Goal: Use online tool/utility: Utilize a website feature to perform a specific function

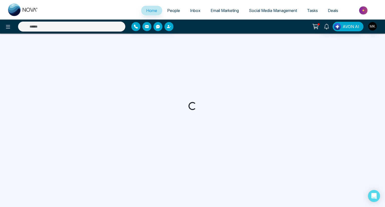
select select "*"
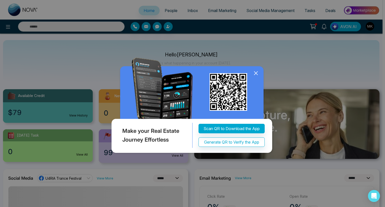
click at [256, 73] on icon at bounding box center [255, 73] width 3 height 3
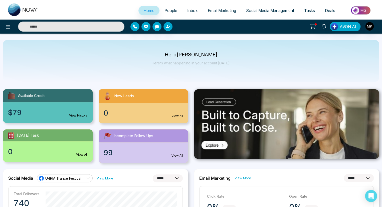
click at [181, 64] on p "Here's what happening in your account [DATE]." at bounding box center [191, 63] width 79 height 4
click at [363, 10] on img at bounding box center [361, 10] width 36 height 11
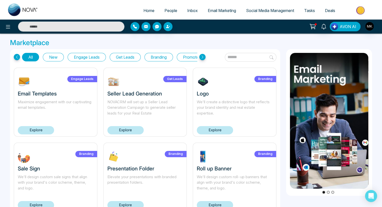
click at [348, 26] on span "AVON AI" at bounding box center [348, 27] width 17 height 6
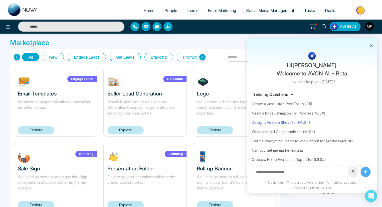
click at [297, 124] on div "Design a Feature Sheet For (MLS#)" at bounding box center [312, 122] width 120 height 9
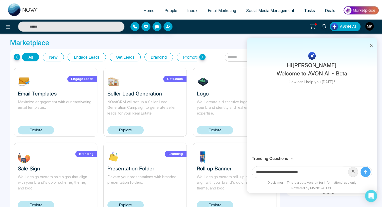
click at [311, 173] on input "**********" at bounding box center [300, 171] width 96 height 11
paste input "*********"
type input "**********"
click at [361, 167] on button "submit" at bounding box center [366, 172] width 10 height 10
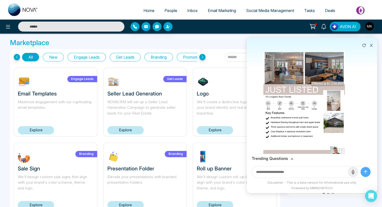
scroll to position [61, 0]
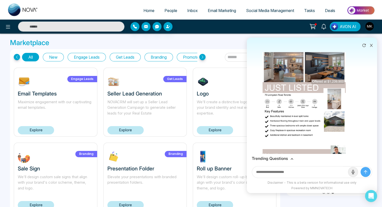
click at [326, 81] on img at bounding box center [304, 102] width 83 height 118
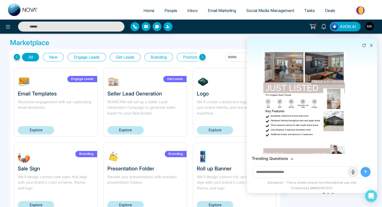
click at [271, 27] on div "Download" at bounding box center [191, 103] width 382 height 207
click at [285, 172] on input "text" at bounding box center [300, 171] width 96 height 11
type input "*"
type input "**********"
click at [361, 167] on button "submit" at bounding box center [366, 172] width 10 height 10
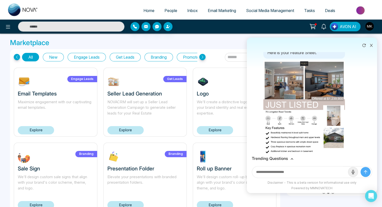
scroll to position [0, 0]
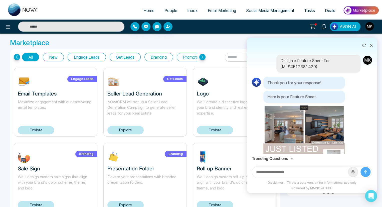
click at [285, 172] on input "text" at bounding box center [300, 171] width 96 height 11
click at [290, 158] on div "Trending Questions" at bounding box center [312, 158] width 120 height 5
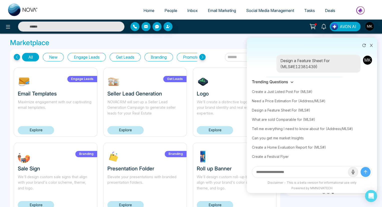
click at [301, 169] on input "text" at bounding box center [300, 171] width 96 height 11
click at [305, 168] on input "text" at bounding box center [300, 171] width 96 height 11
paste input "*********"
type input "**********"
click at [361, 167] on button "submit" at bounding box center [366, 172] width 10 height 10
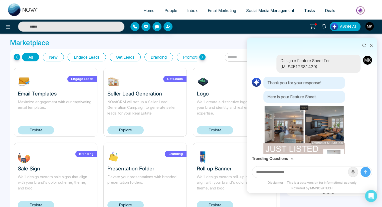
click at [291, 158] on icon at bounding box center [292, 158] width 3 height 3
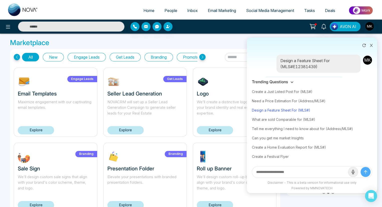
click at [272, 110] on div "Design a Feature Sheet For (MLS#)" at bounding box center [312, 109] width 120 height 9
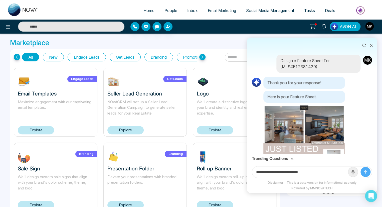
click at [272, 172] on input "**********" at bounding box center [300, 171] width 96 height 11
paste input "*********"
type input "**********"
click at [361, 167] on button "submit" at bounding box center [366, 172] width 10 height 10
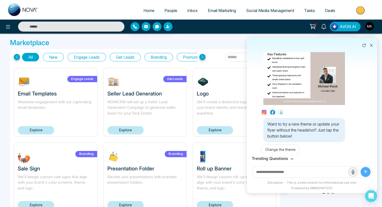
scroll to position [836, 0]
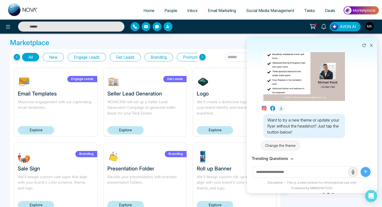
click at [286, 143] on button "Change the theme" at bounding box center [280, 146] width 39 height 10
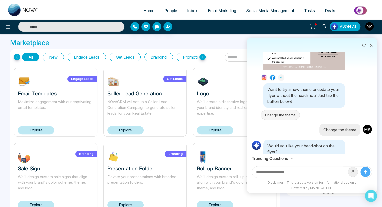
scroll to position [885, 0]
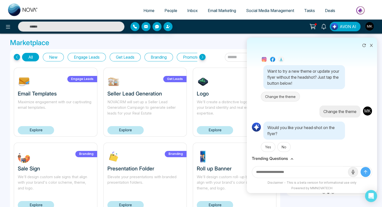
click at [286, 143] on button "No" at bounding box center [284, 147] width 13 height 10
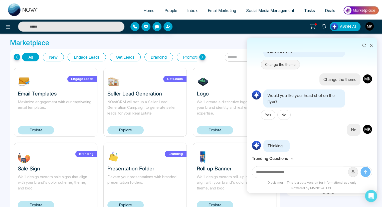
scroll to position [929, 0]
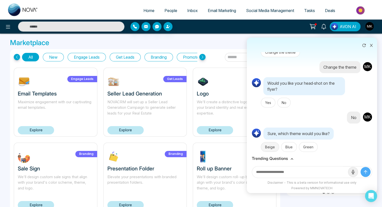
click at [271, 145] on button "Beige" at bounding box center [270, 147] width 18 height 10
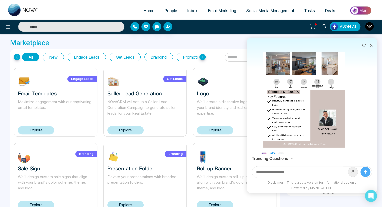
scroll to position [782, 0]
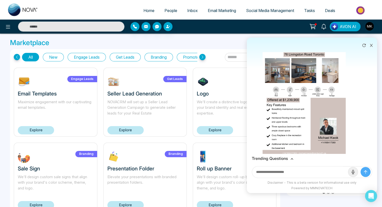
click at [302, 91] on img at bounding box center [304, 98] width 83 height 118
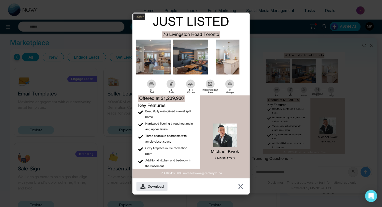
click at [152, 187] on span "Download" at bounding box center [156, 186] width 16 height 5
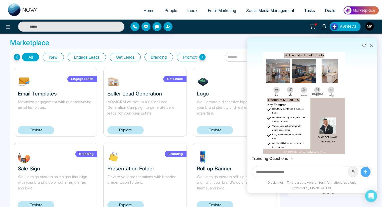
click at [270, 48] on div "Download" at bounding box center [191, 103] width 382 height 207
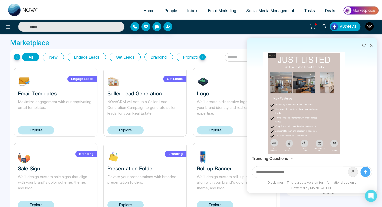
scroll to position [1134, 0]
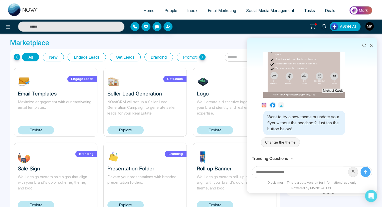
click at [281, 139] on button "Change the theme" at bounding box center [280, 142] width 39 height 10
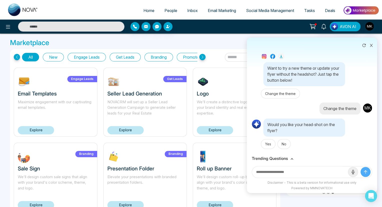
scroll to position [1182, 0]
drag, startPoint x: 272, startPoint y: 149, endPoint x: 266, endPoint y: 144, distance: 7.5
click at [266, 144] on div "Yes No" at bounding box center [303, 144] width 84 height 10
click at [266, 144] on button "Yes" at bounding box center [268, 144] width 15 height 10
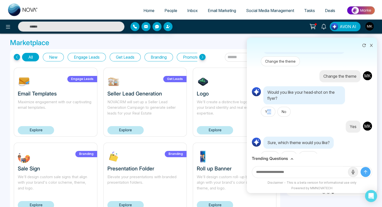
scroll to position [1226, 0]
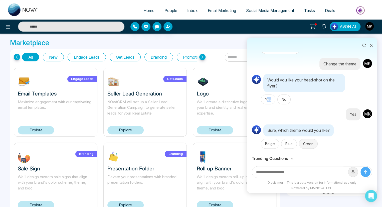
click at [306, 145] on button "Green" at bounding box center [308, 144] width 19 height 10
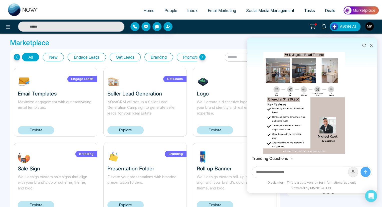
scroll to position [795, 0]
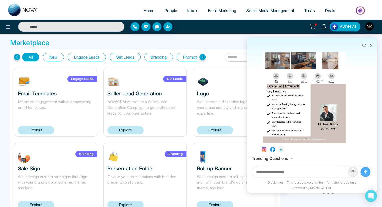
click at [307, 92] on img at bounding box center [304, 84] width 83 height 118
click at [273, 93] on div "Download" at bounding box center [191, 103] width 382 height 207
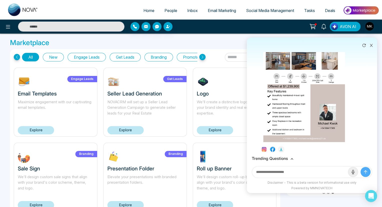
click at [282, 147] on icon at bounding box center [281, 149] width 4 height 4
click at [300, 170] on input "text" at bounding box center [300, 171] width 96 height 11
paste input "*********"
type input "*"
click at [374, 105] on div "Design a Feature Sheet For (MLS#E12381439) Thank you for your response! Here is…" at bounding box center [312, 102] width 130 height 101
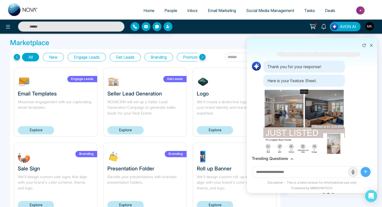
scroll to position [0, 0]
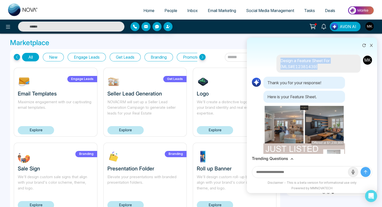
drag, startPoint x: 321, startPoint y: 66, endPoint x: 277, endPoint y: 57, distance: 44.5
click at [277, 57] on div "Design a Feature Sheet For (MLS#E12381439)" at bounding box center [319, 64] width 84 height 18
copy p "Design a Feature Sheet For (MLS#E12381439)"
click at [277, 57] on div "Design a Feature Sheet For (MLS#E12381439)" at bounding box center [319, 64] width 84 height 18
click at [269, 170] on input "text" at bounding box center [300, 171] width 96 height 11
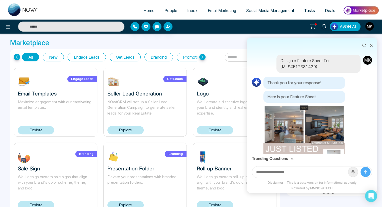
paste input "**********"
type input "**********"
click at [361, 167] on button "submit" at bounding box center [366, 172] width 10 height 10
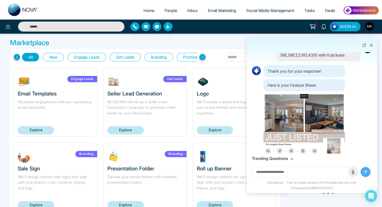
scroll to position [1537, 0]
